Goal: Transaction & Acquisition: Purchase product/service

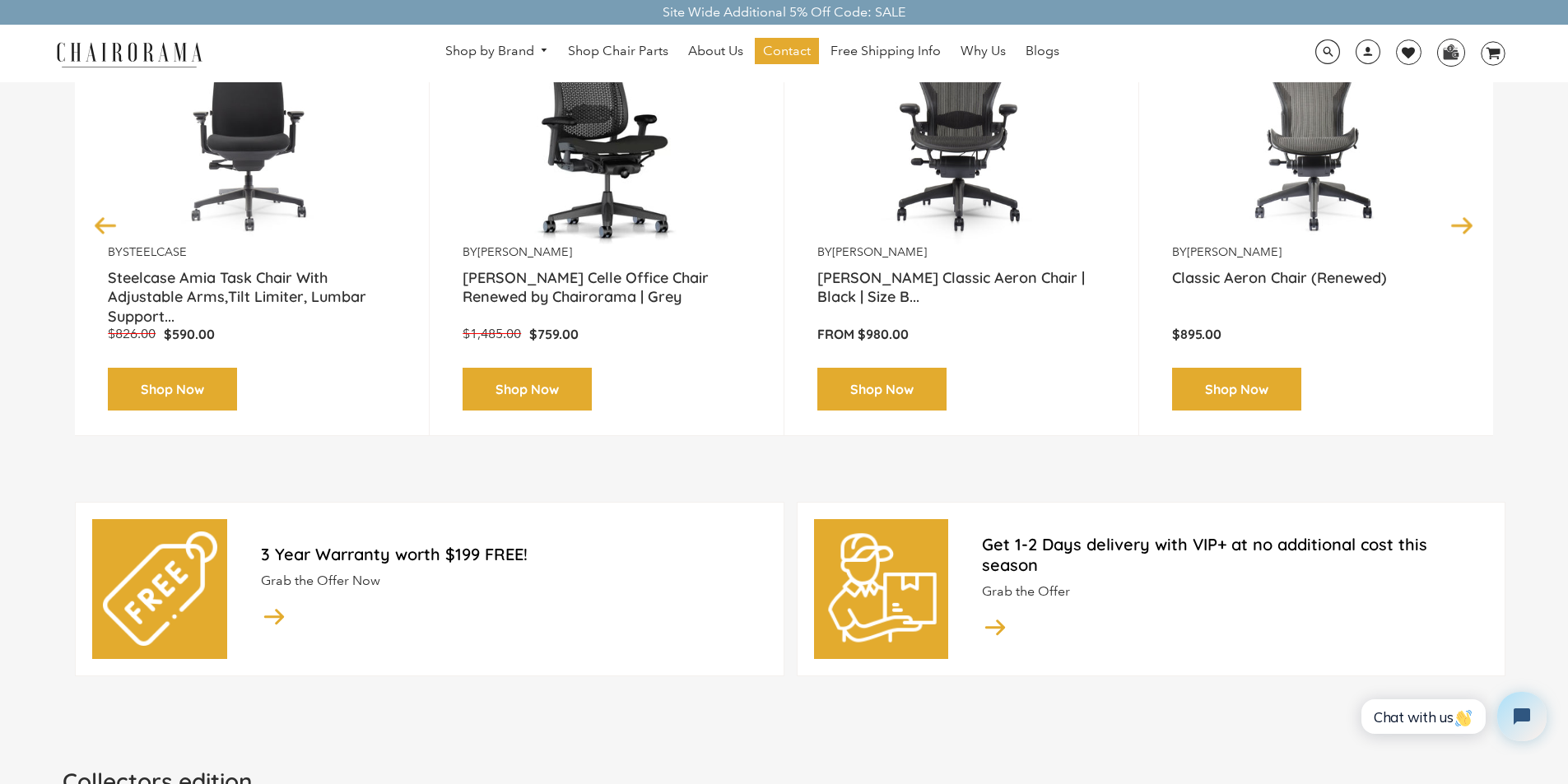
scroll to position [329, 0]
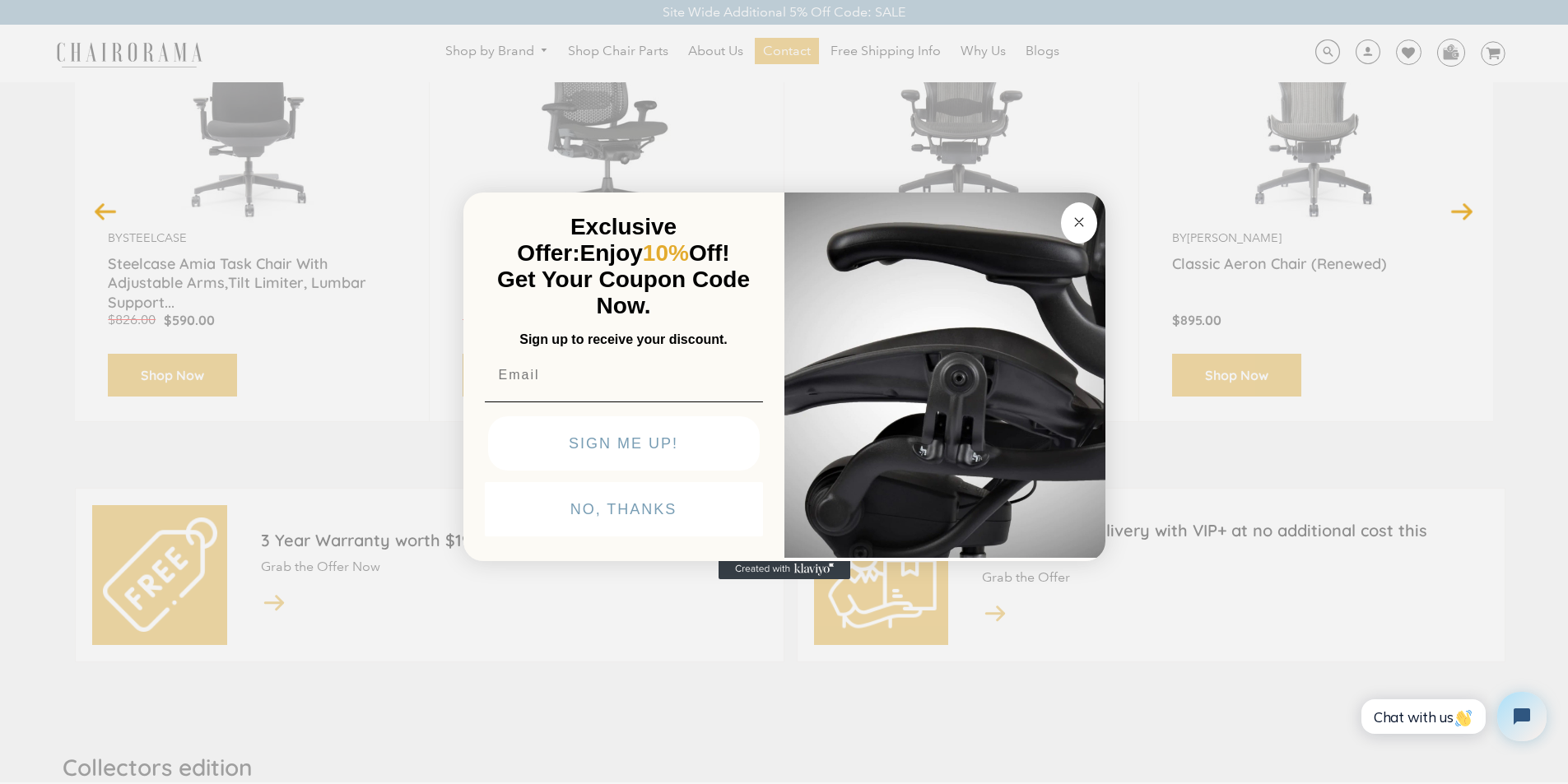
click at [1080, 228] on circle "Close dialog" at bounding box center [1078, 221] width 19 height 19
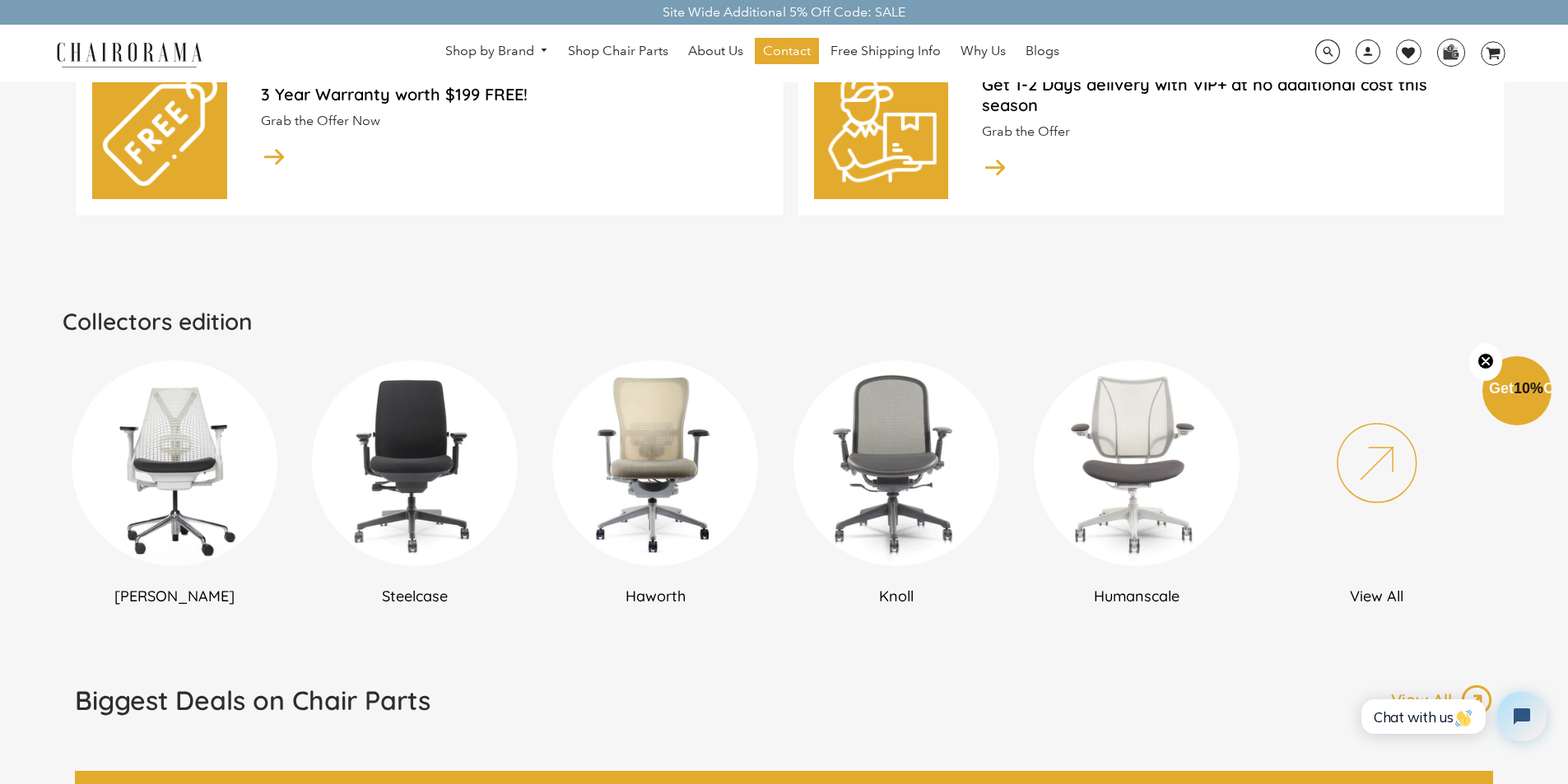
scroll to position [740, 0]
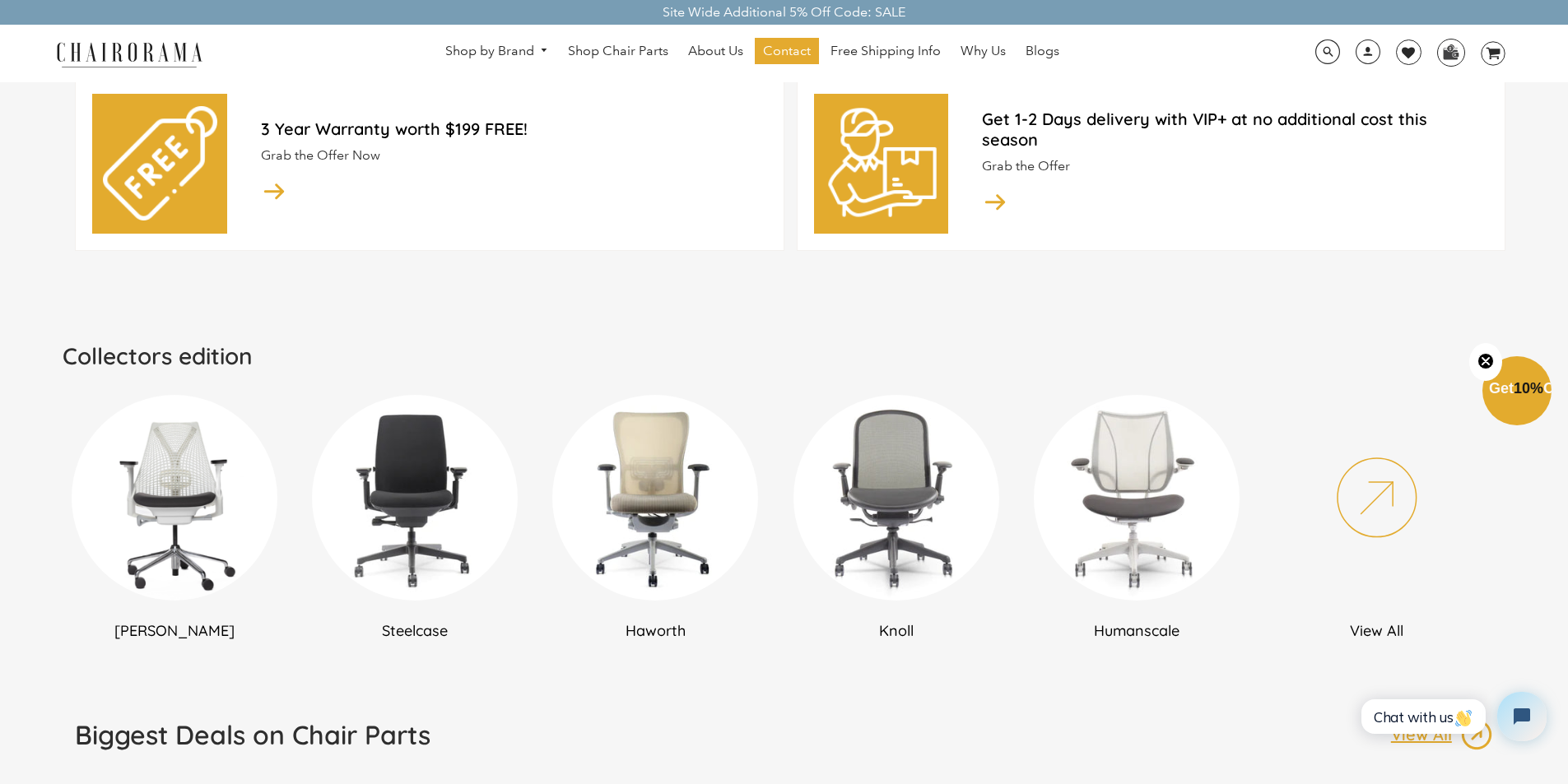
click at [1395, 498] on img at bounding box center [1377, 498] width 206 height 206
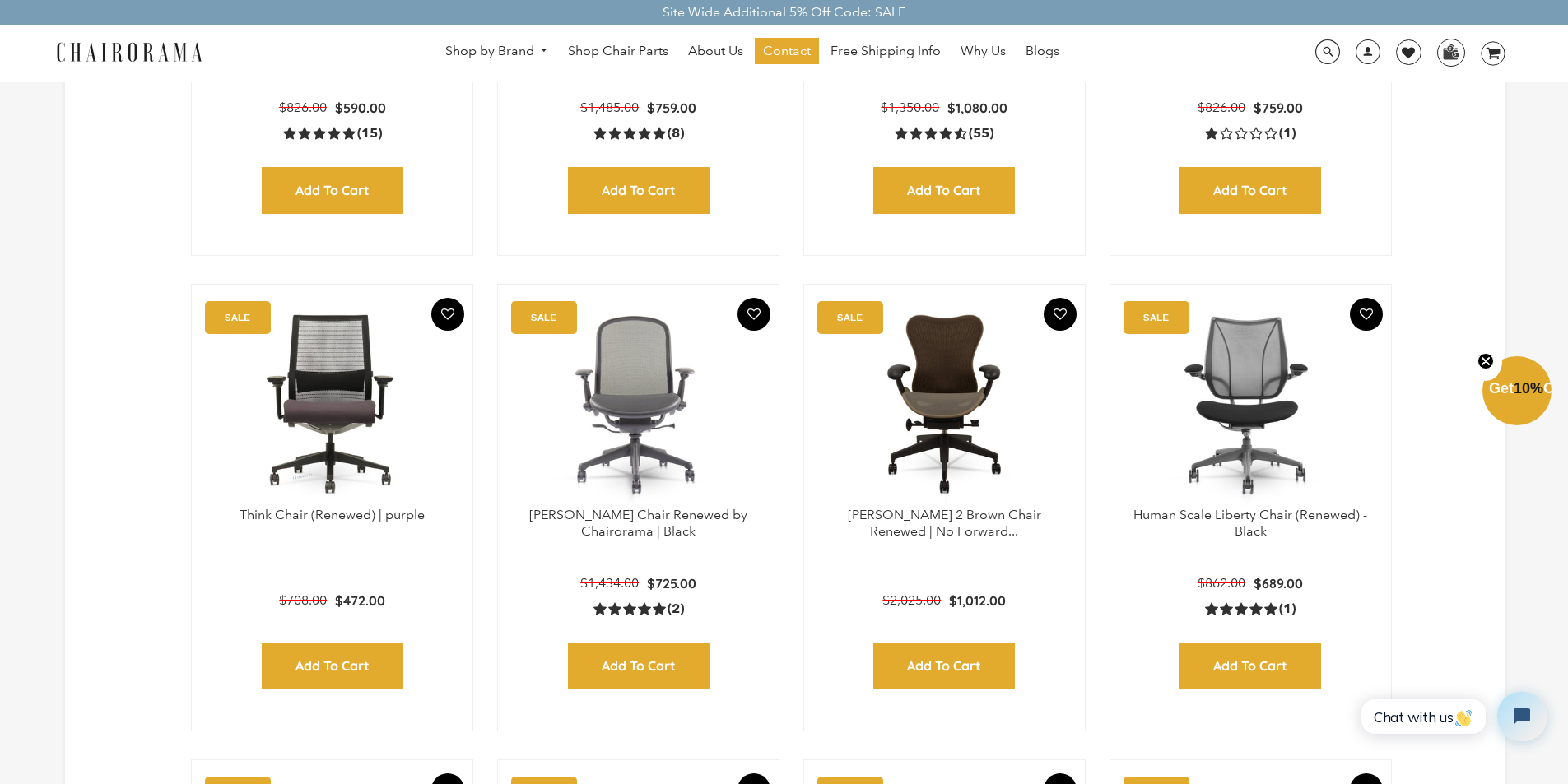
scroll to position [820, 0]
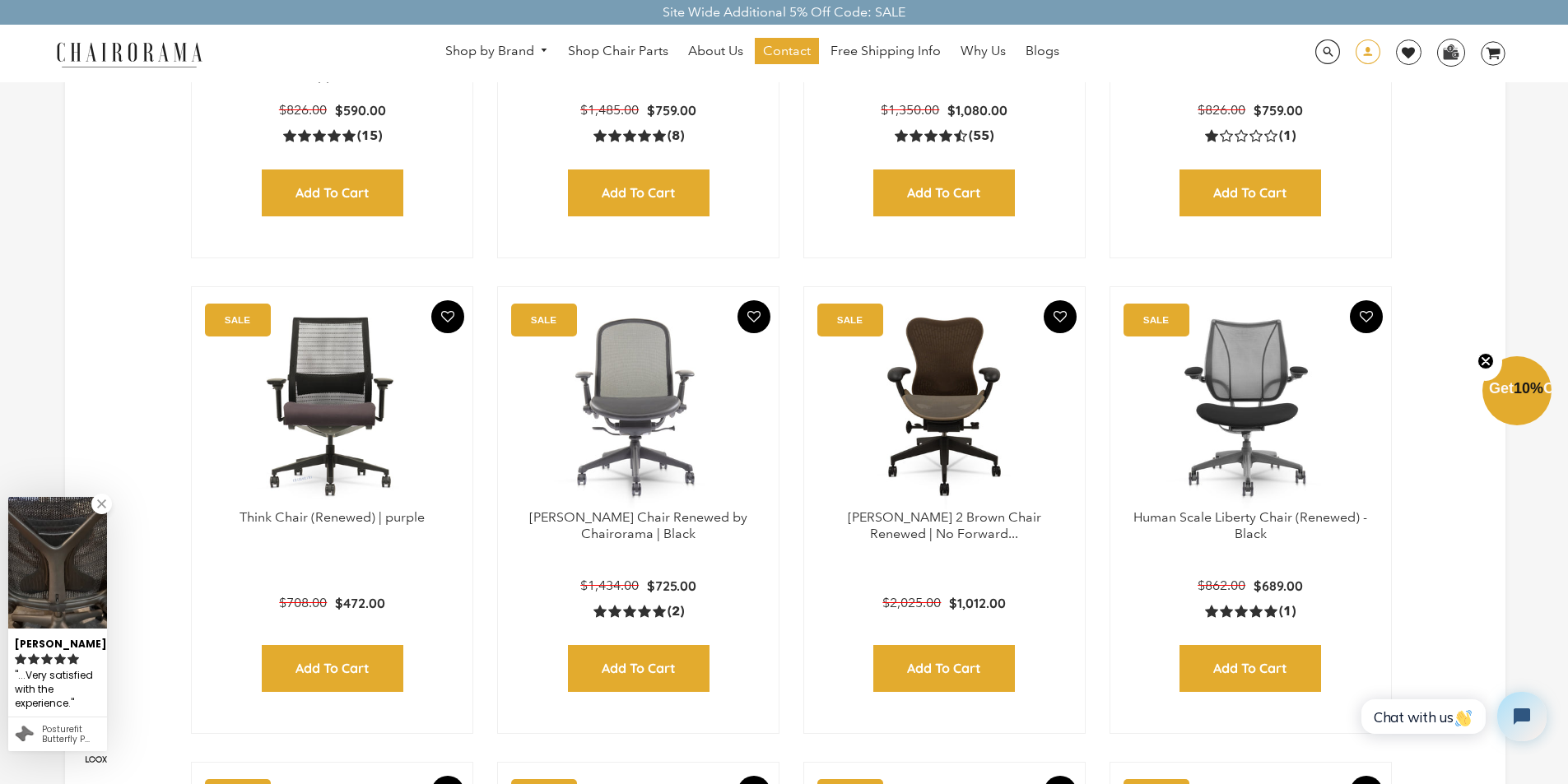
click at [1369, 53] on span at bounding box center [1367, 54] width 24 height 29
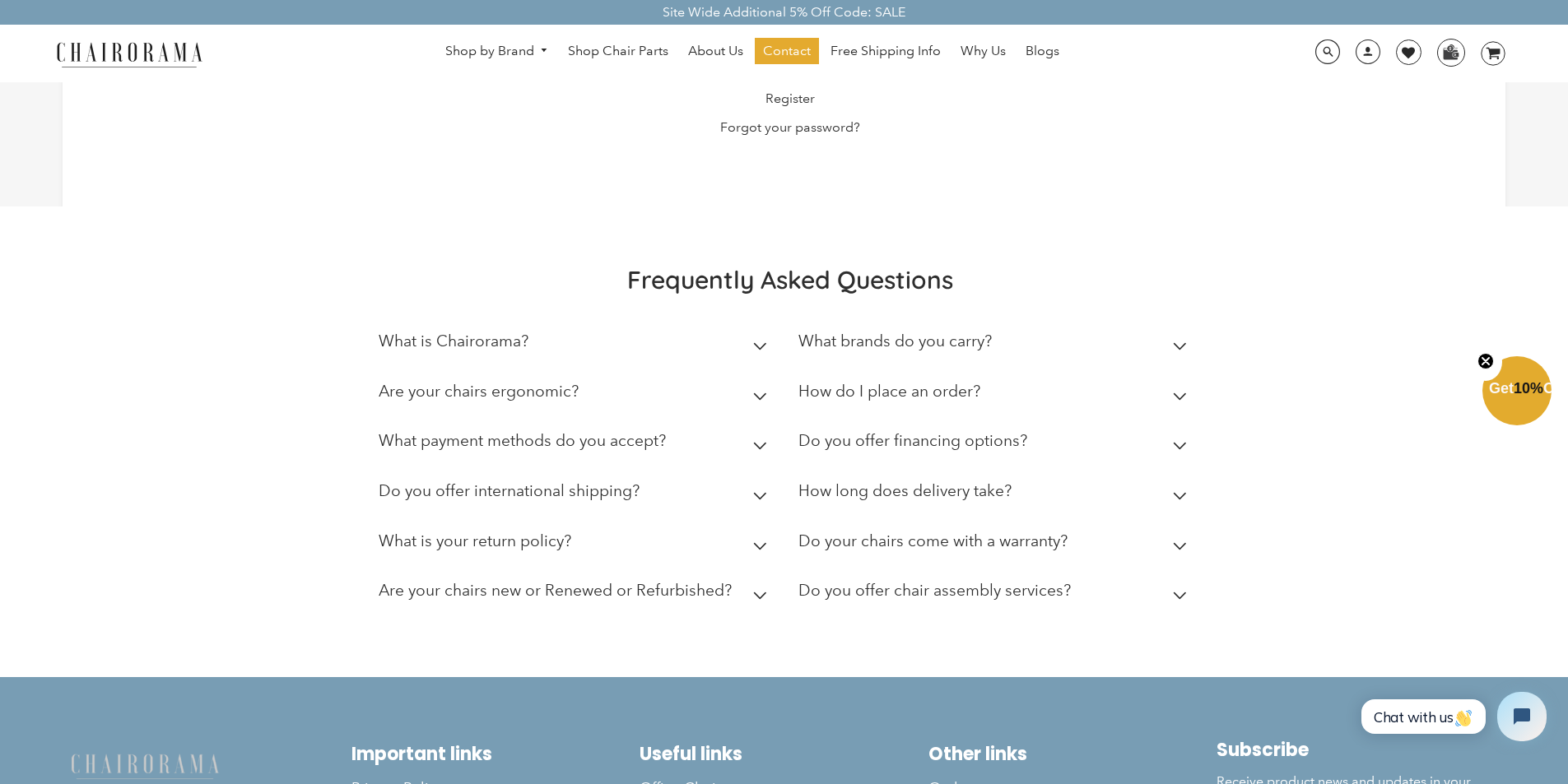
click at [470, 527] on summary "What is your return policy?" at bounding box center [576, 544] width 395 height 50
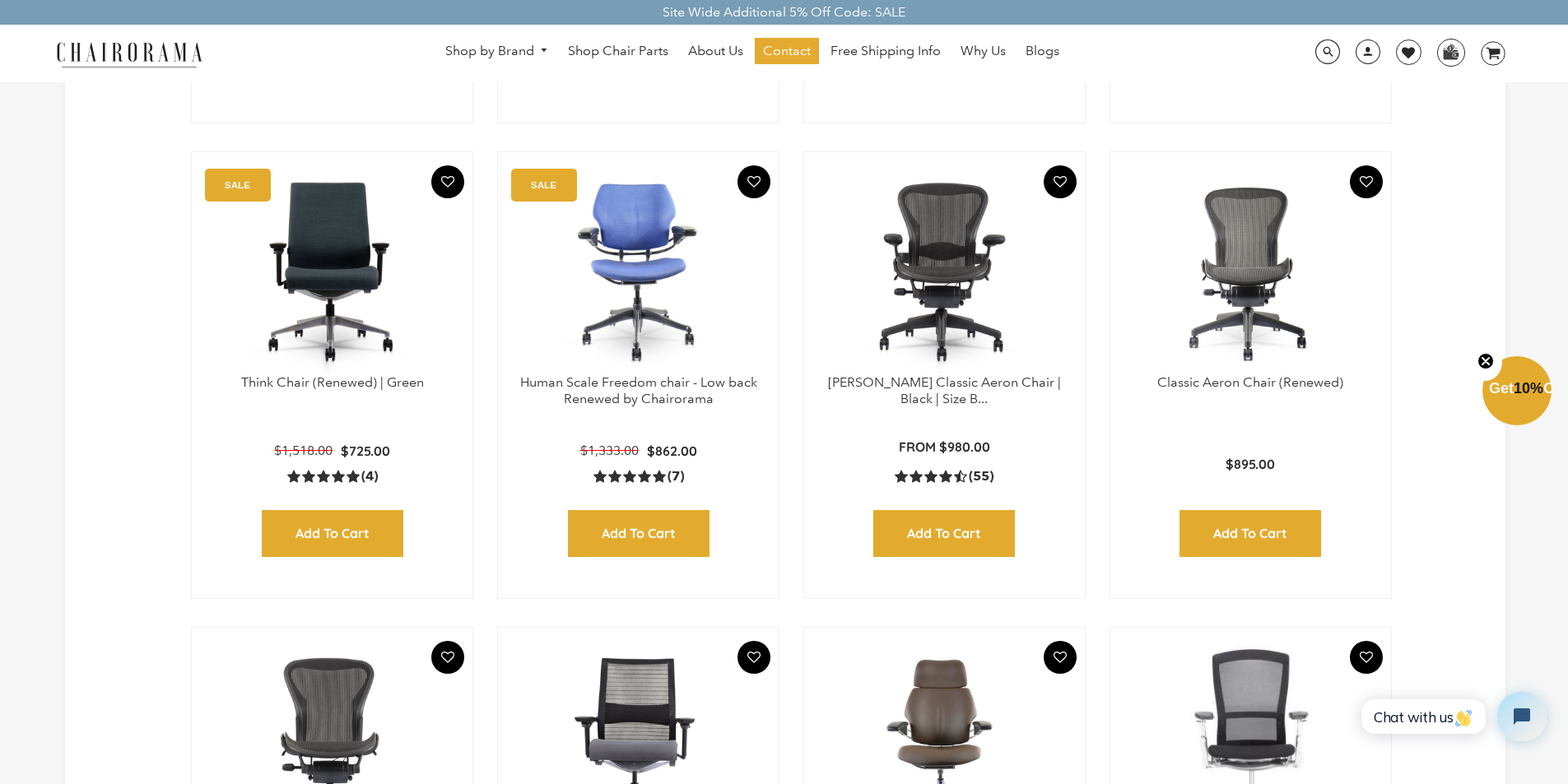
scroll to position [1892, 0]
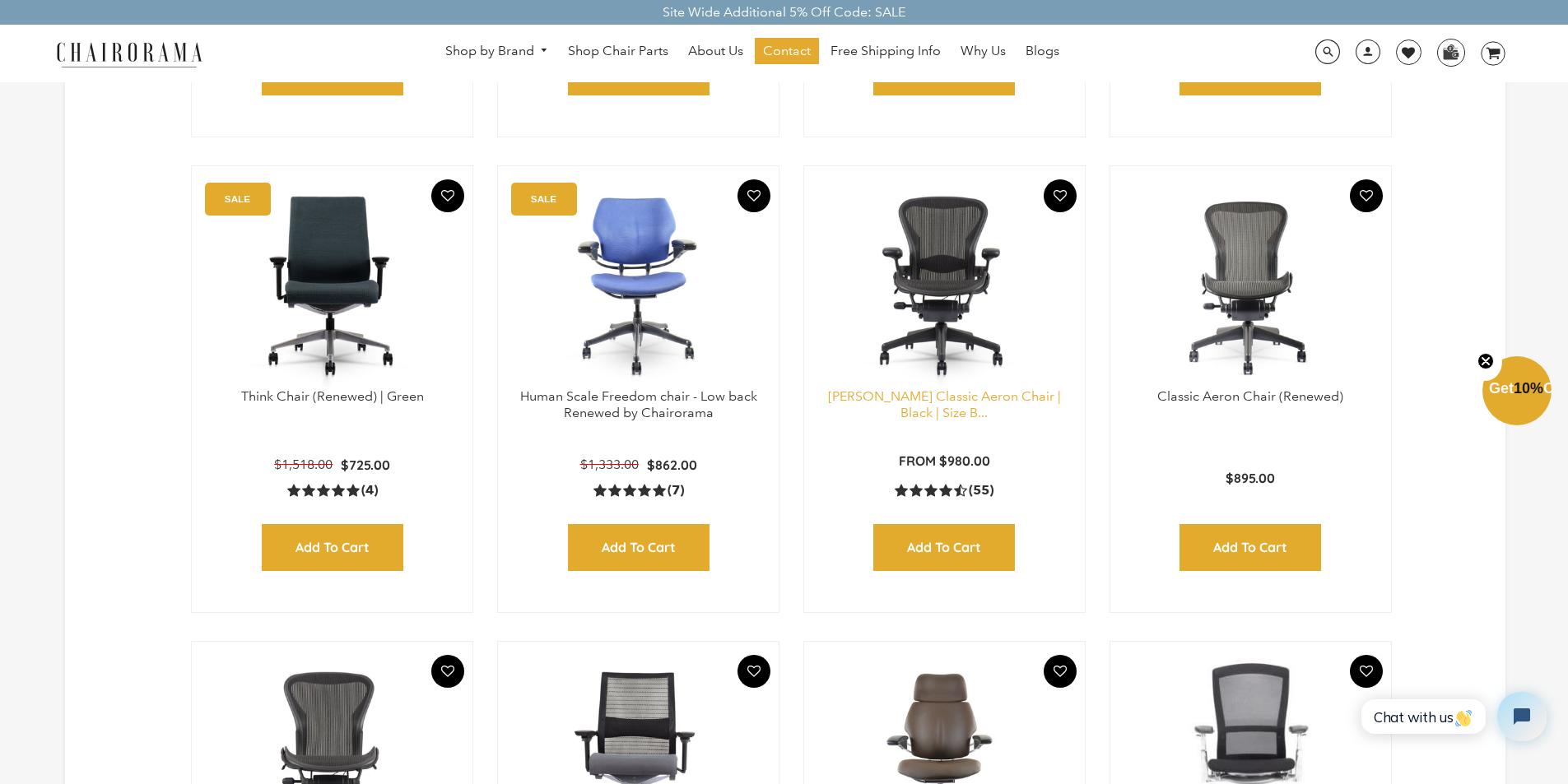
click at [964, 394] on link "Herman Miller Classic Aeron Chair | Black | Size B..." at bounding box center [944, 404] width 233 height 33
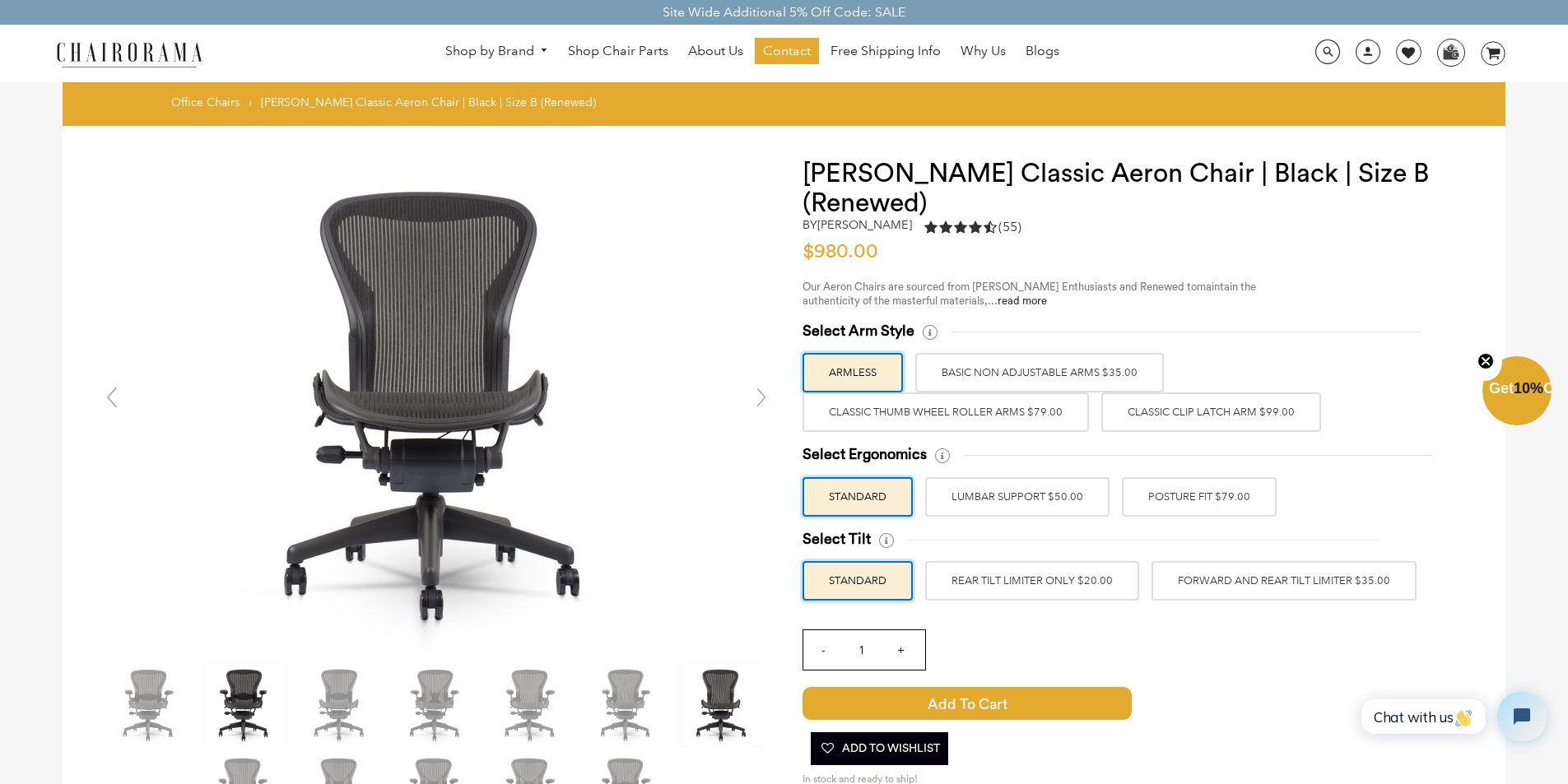
click at [241, 699] on img at bounding box center [244, 704] width 83 height 82
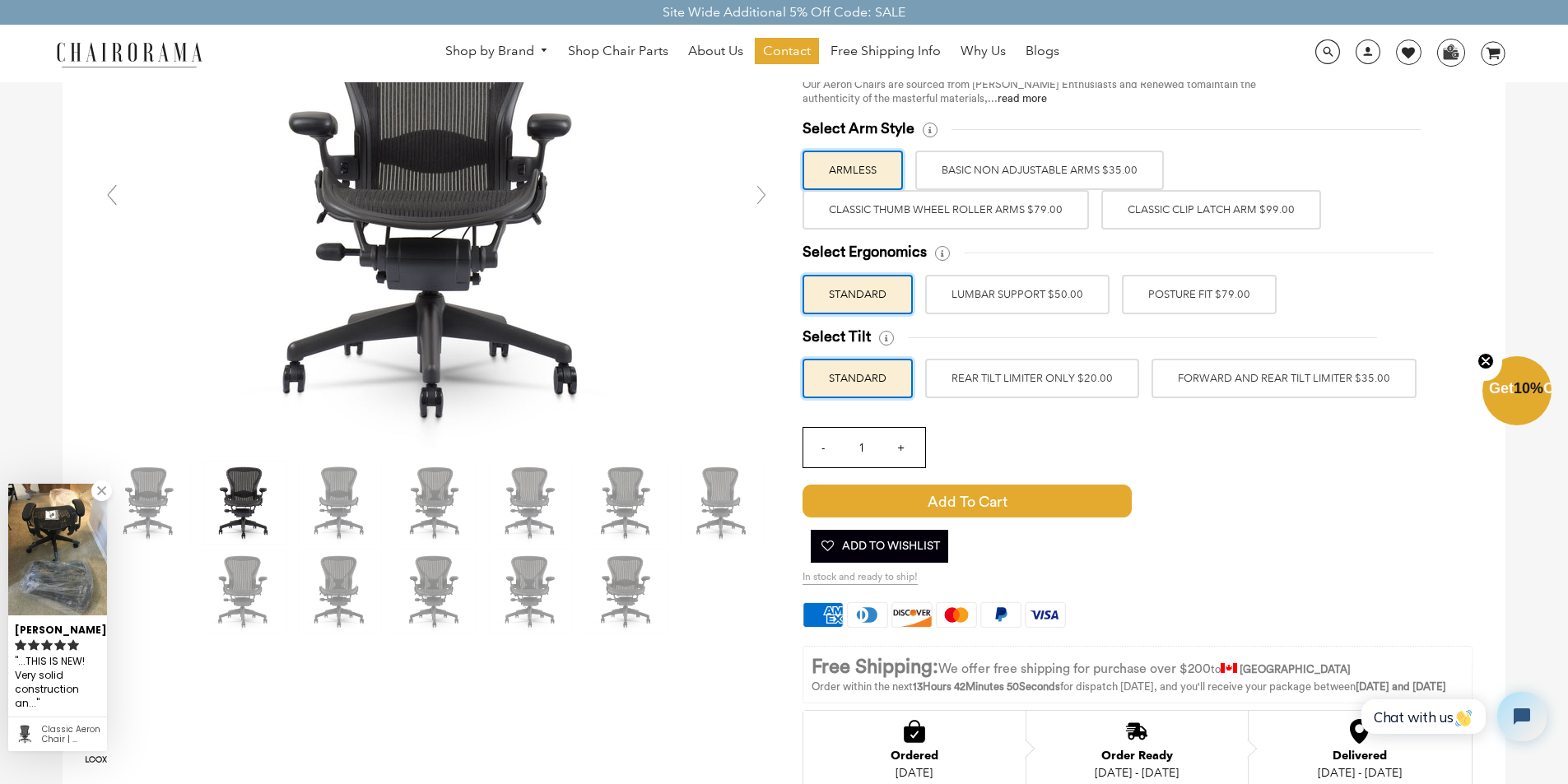
scroll to position [247, 0]
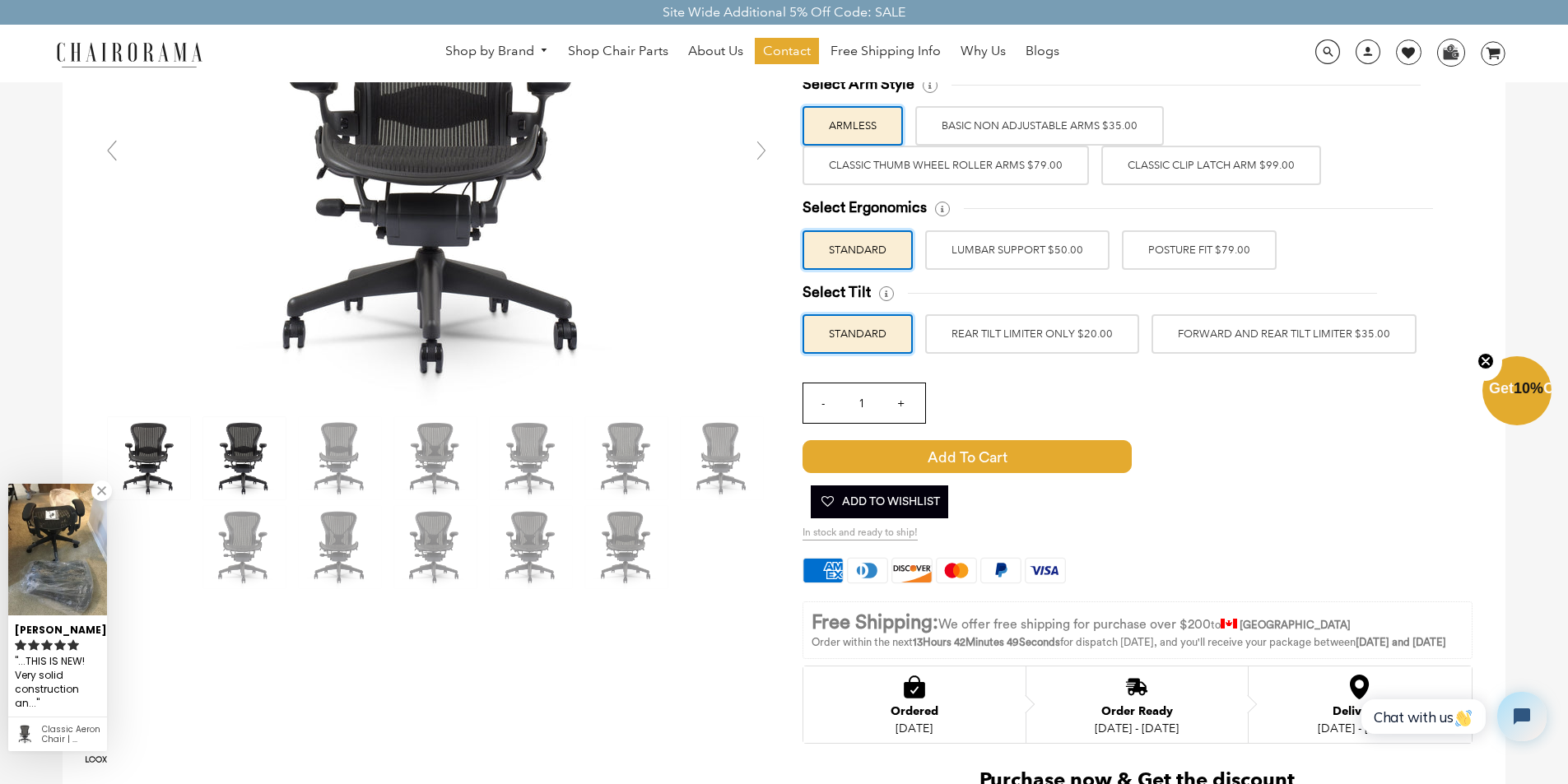
click at [153, 464] on img at bounding box center [149, 458] width 83 height 82
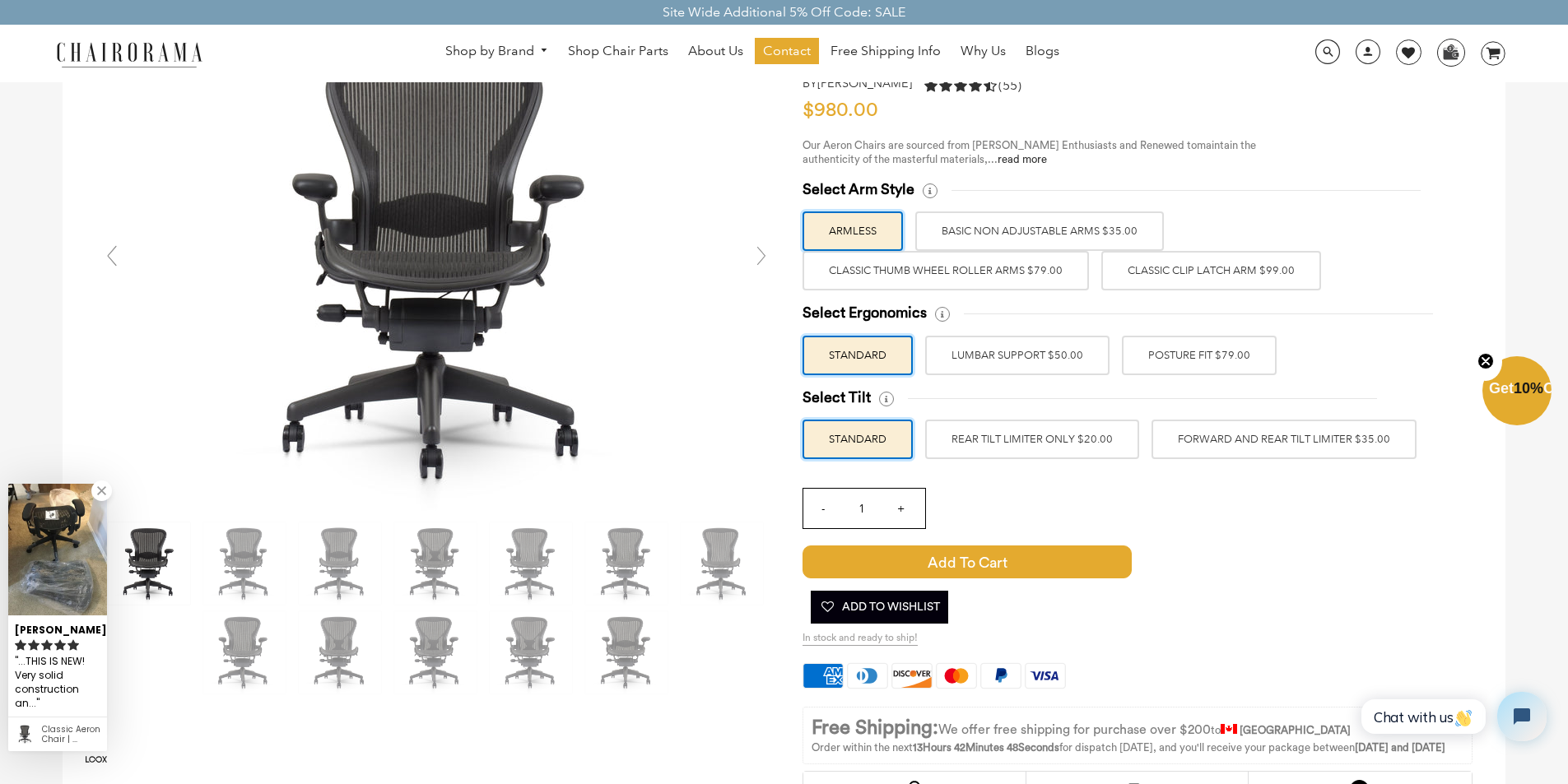
scroll to position [0, 0]
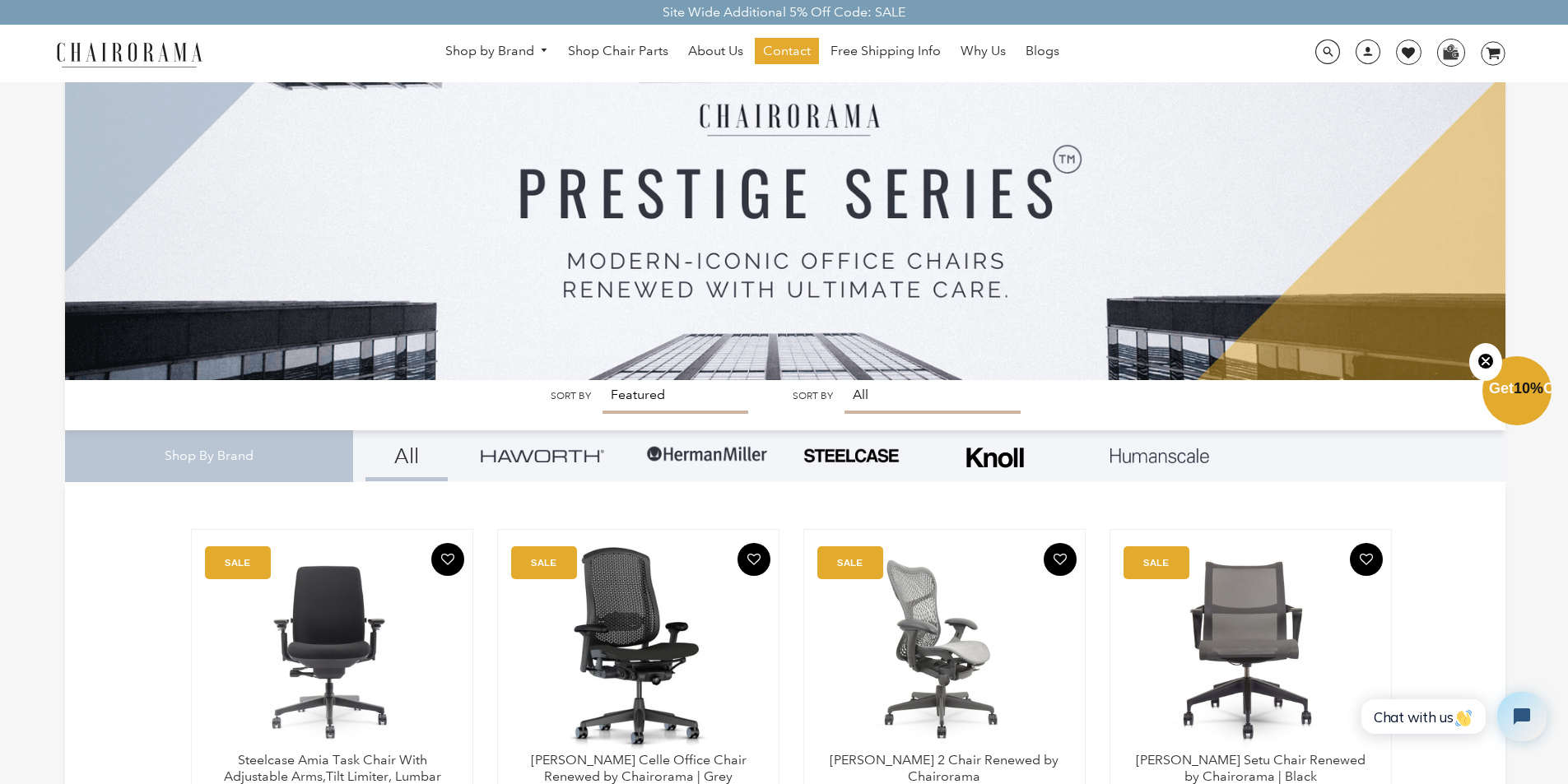
scroll to position [3, 0]
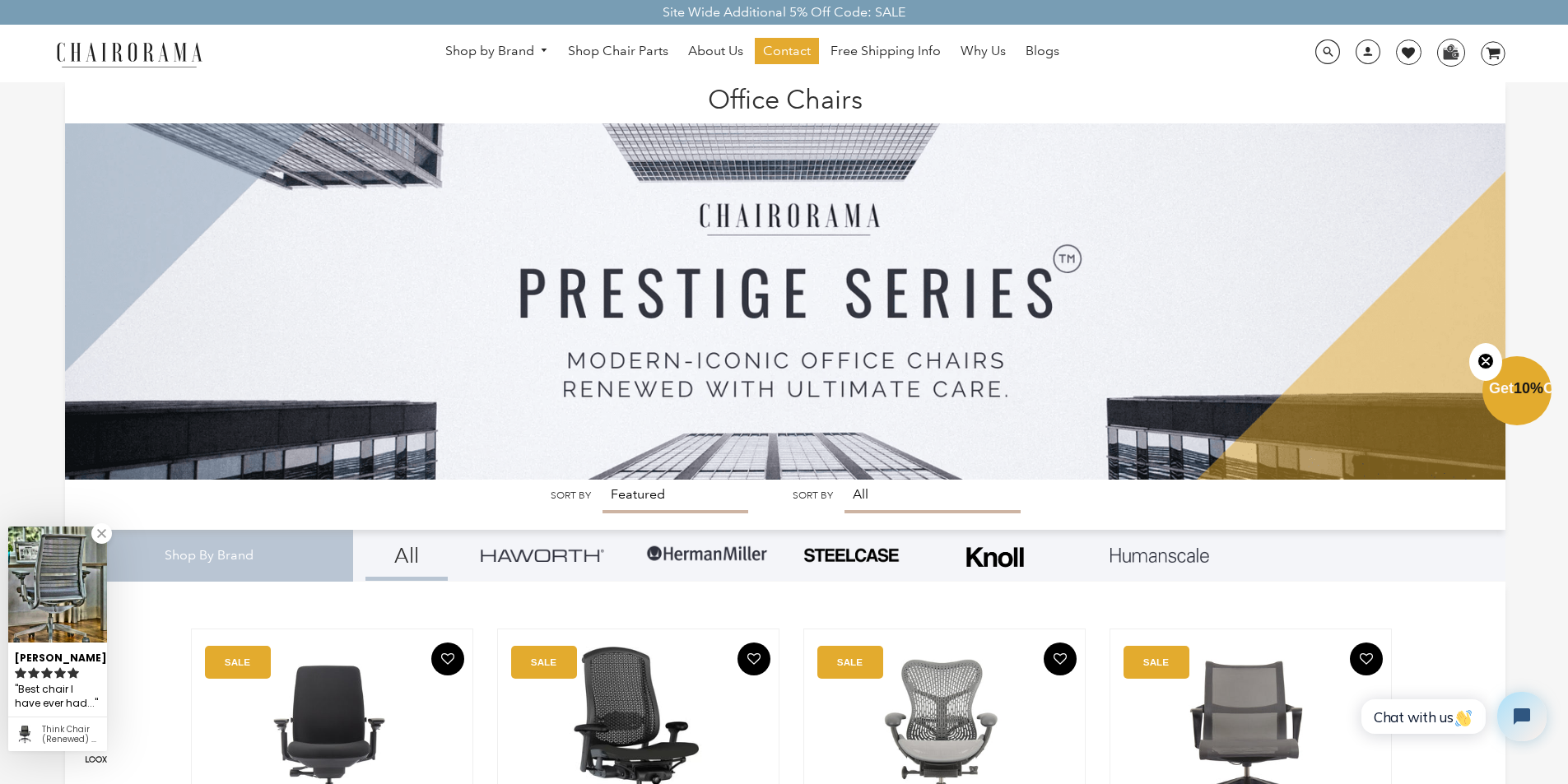
click at [719, 559] on img at bounding box center [706, 554] width 123 height 49
